Goal: Find specific page/section: Find specific page/section

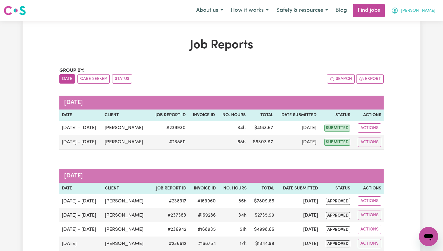
click at [429, 11] on span "[PERSON_NAME]" at bounding box center [418, 11] width 35 height 7
click at [422, 34] on link "My Dashboard" at bounding box center [416, 34] width 48 height 11
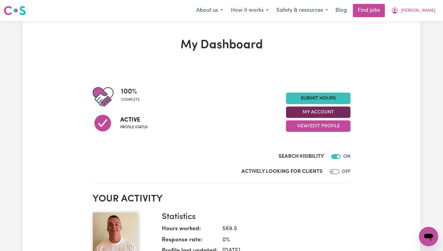
click at [343, 109] on button "My Account" at bounding box center [318, 111] width 65 height 11
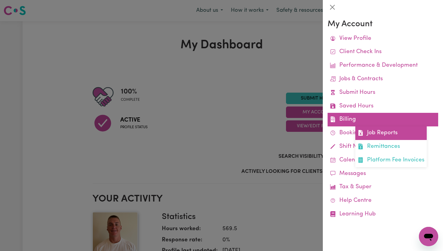
click at [378, 136] on link "Job Reports" at bounding box center [390, 133] width 71 height 14
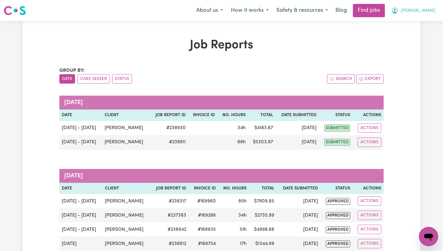
click at [431, 10] on span "[PERSON_NAME]" at bounding box center [418, 11] width 35 height 7
click at [422, 33] on link "My Dashboard" at bounding box center [416, 34] width 48 height 11
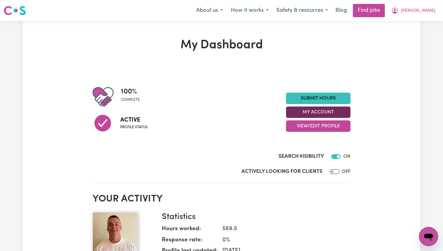
click at [339, 112] on button "My Account" at bounding box center [318, 111] width 65 height 11
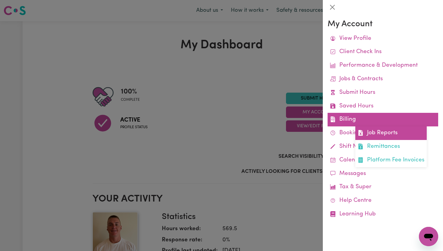
click at [380, 132] on link "Job Reports" at bounding box center [390, 133] width 71 height 14
